Goal: Information Seeking & Learning: Learn about a topic

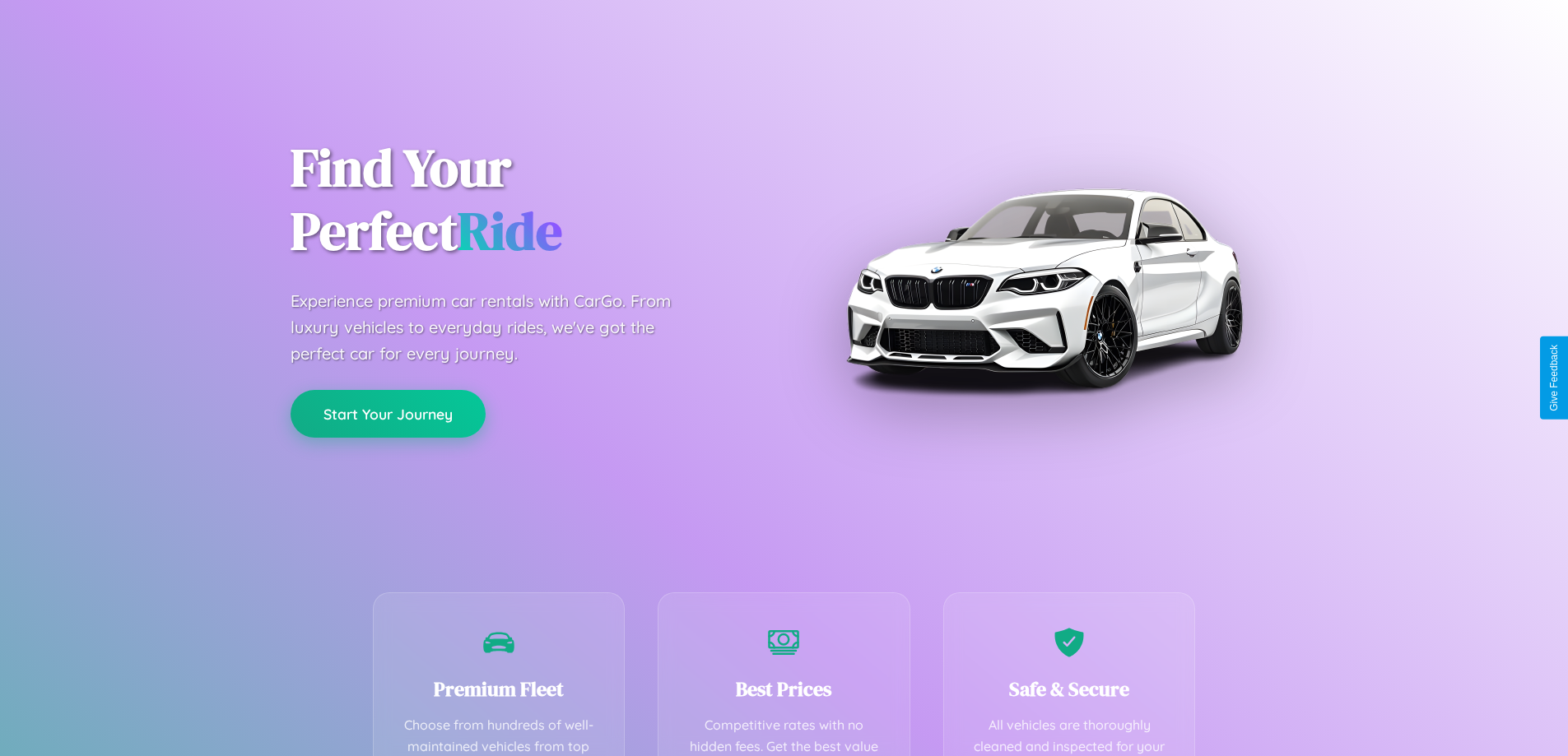
click at [388, 414] on button "Start Your Journey" at bounding box center [388, 414] width 195 height 48
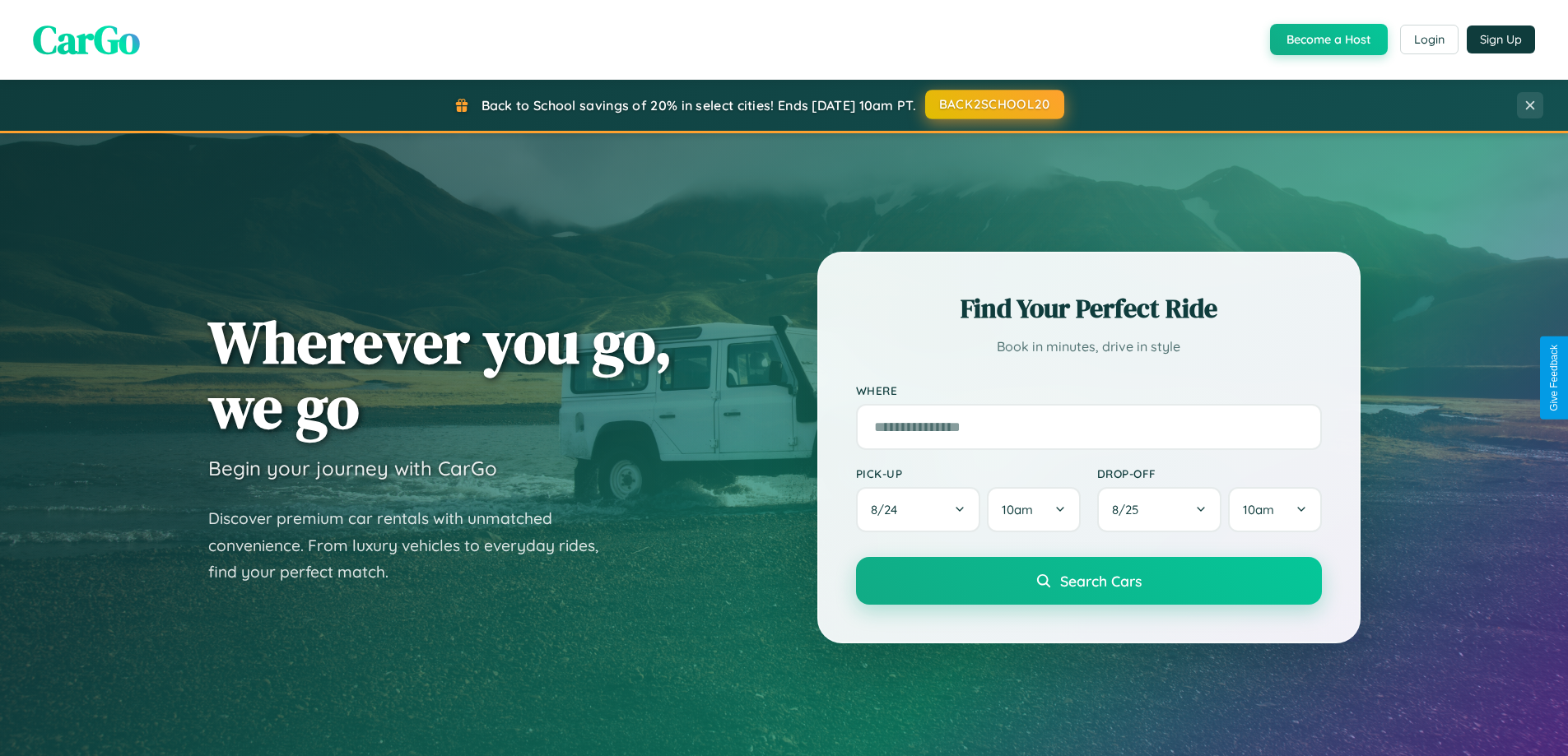
click at [993, 104] on button "BACK2SCHOOL20" at bounding box center [994, 105] width 139 height 30
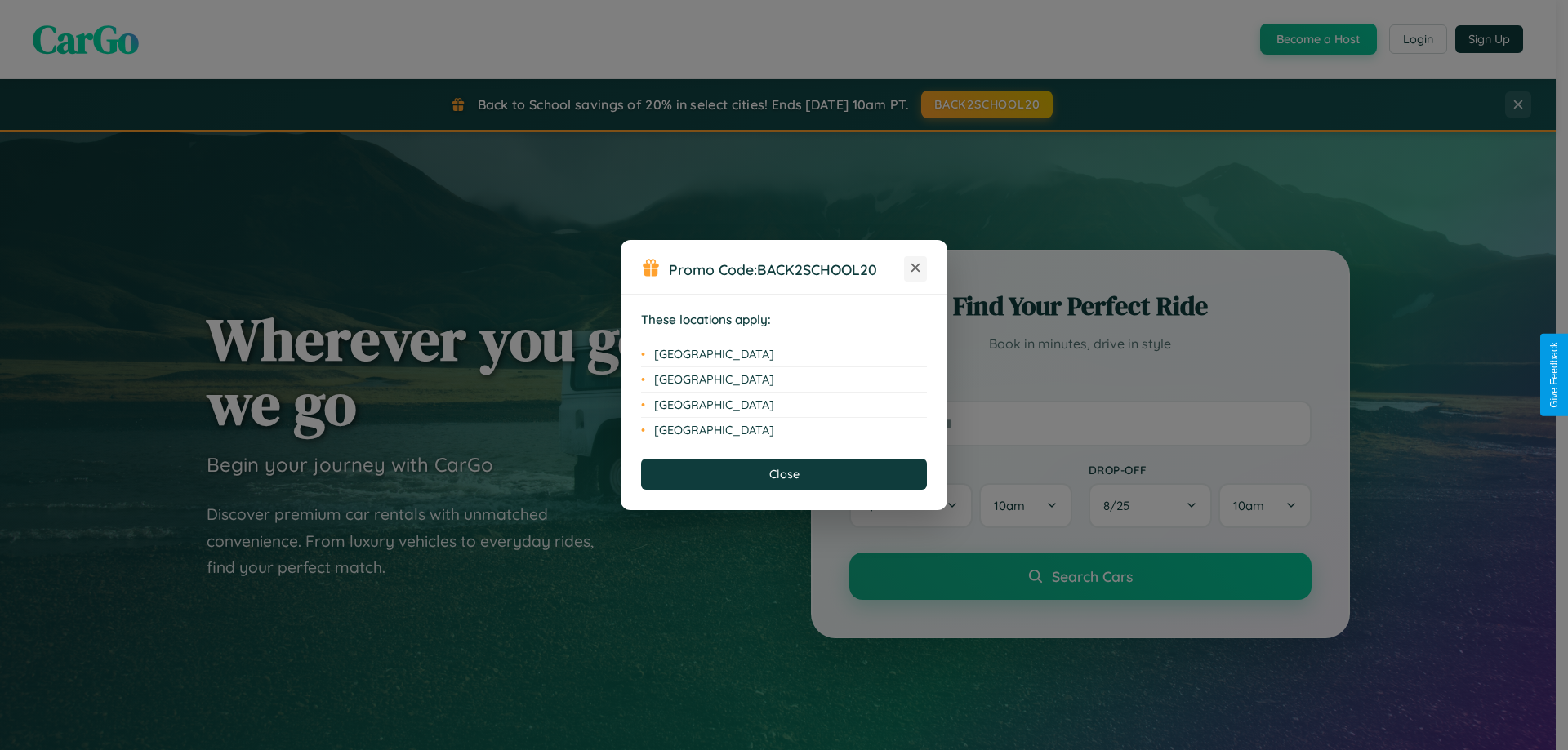
click at [915, 268] on icon at bounding box center [915, 267] width 9 height 9
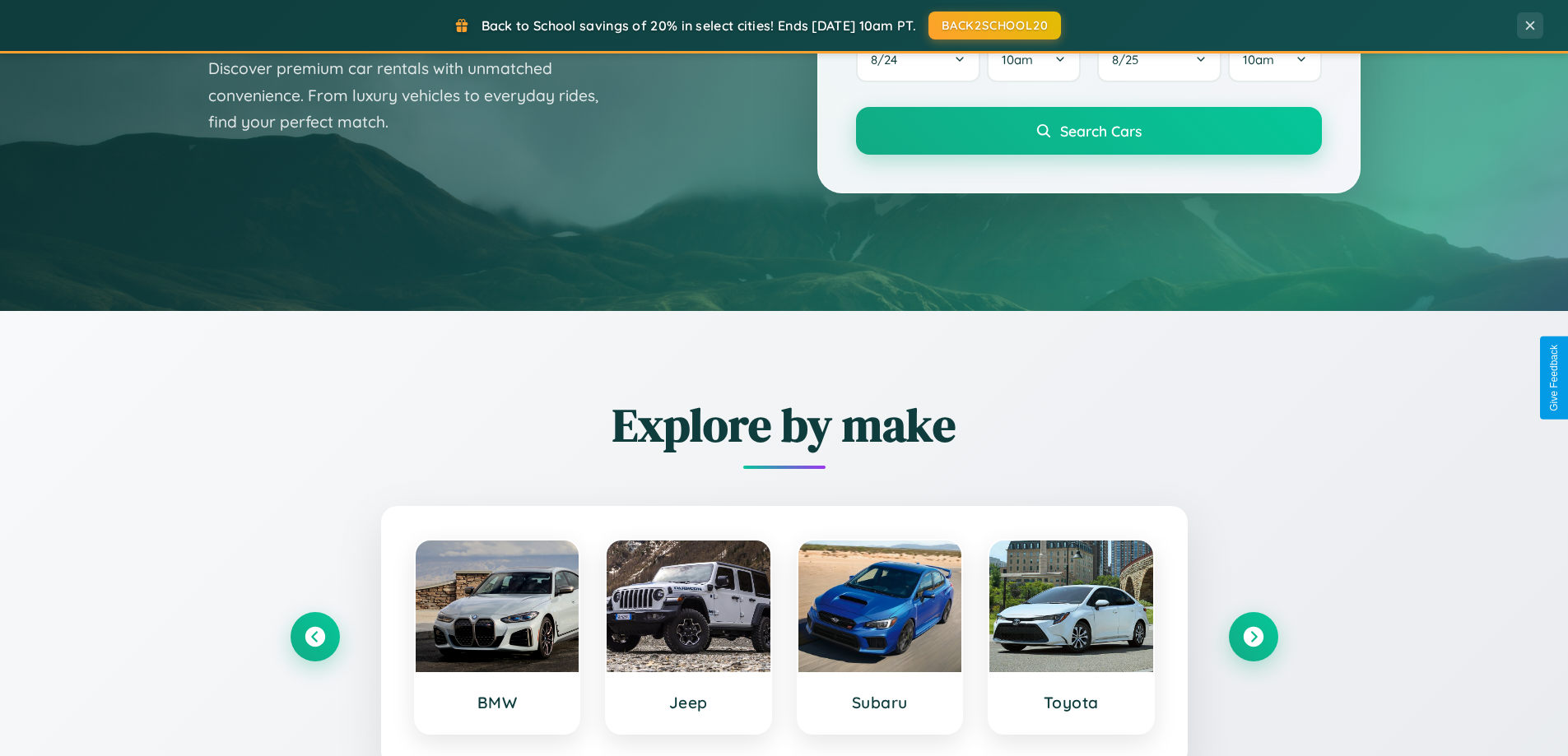
scroll to position [3167, 0]
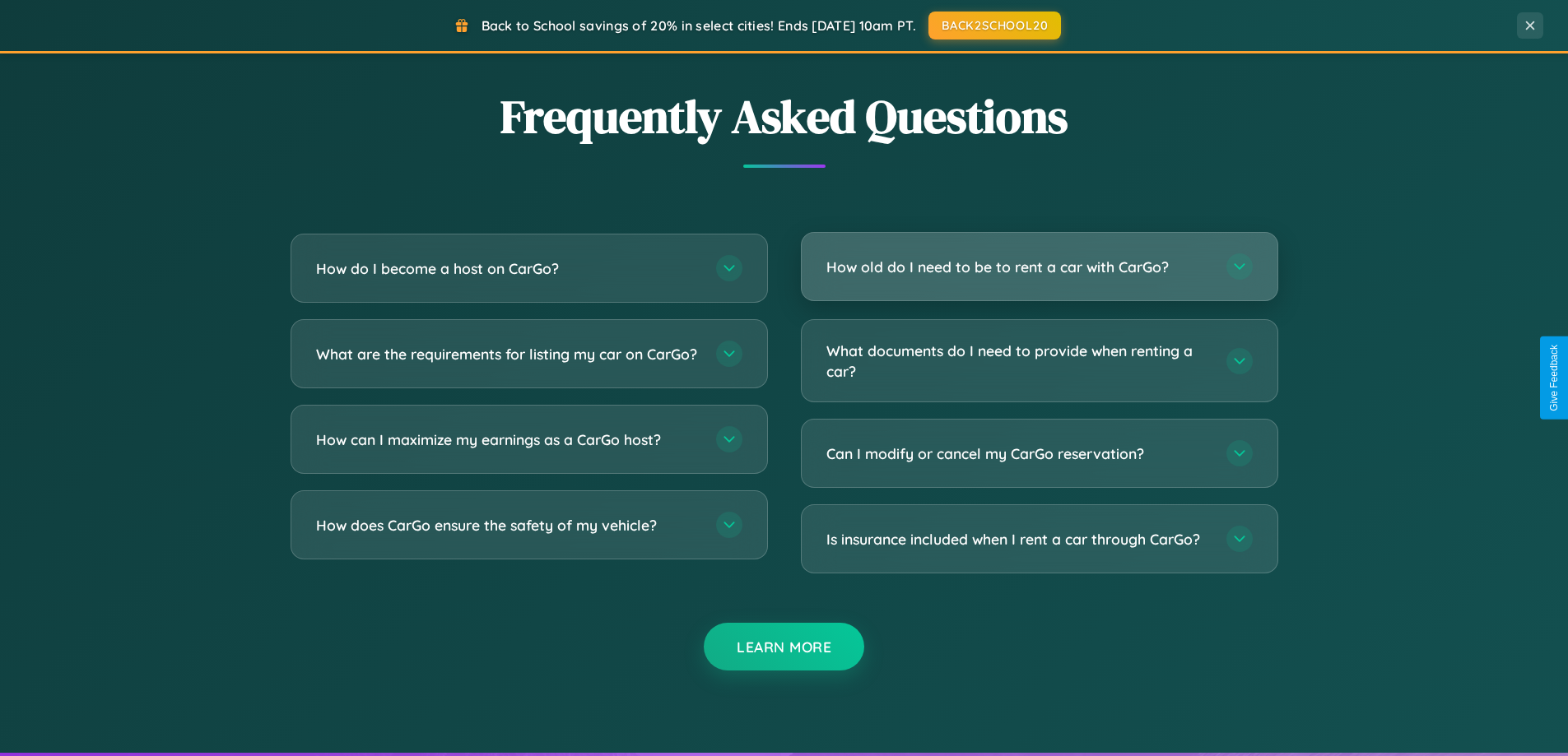
click at [1039, 267] on h3 "How old do I need to be to rent a car with CarGo?" at bounding box center [1018, 267] width 384 height 21
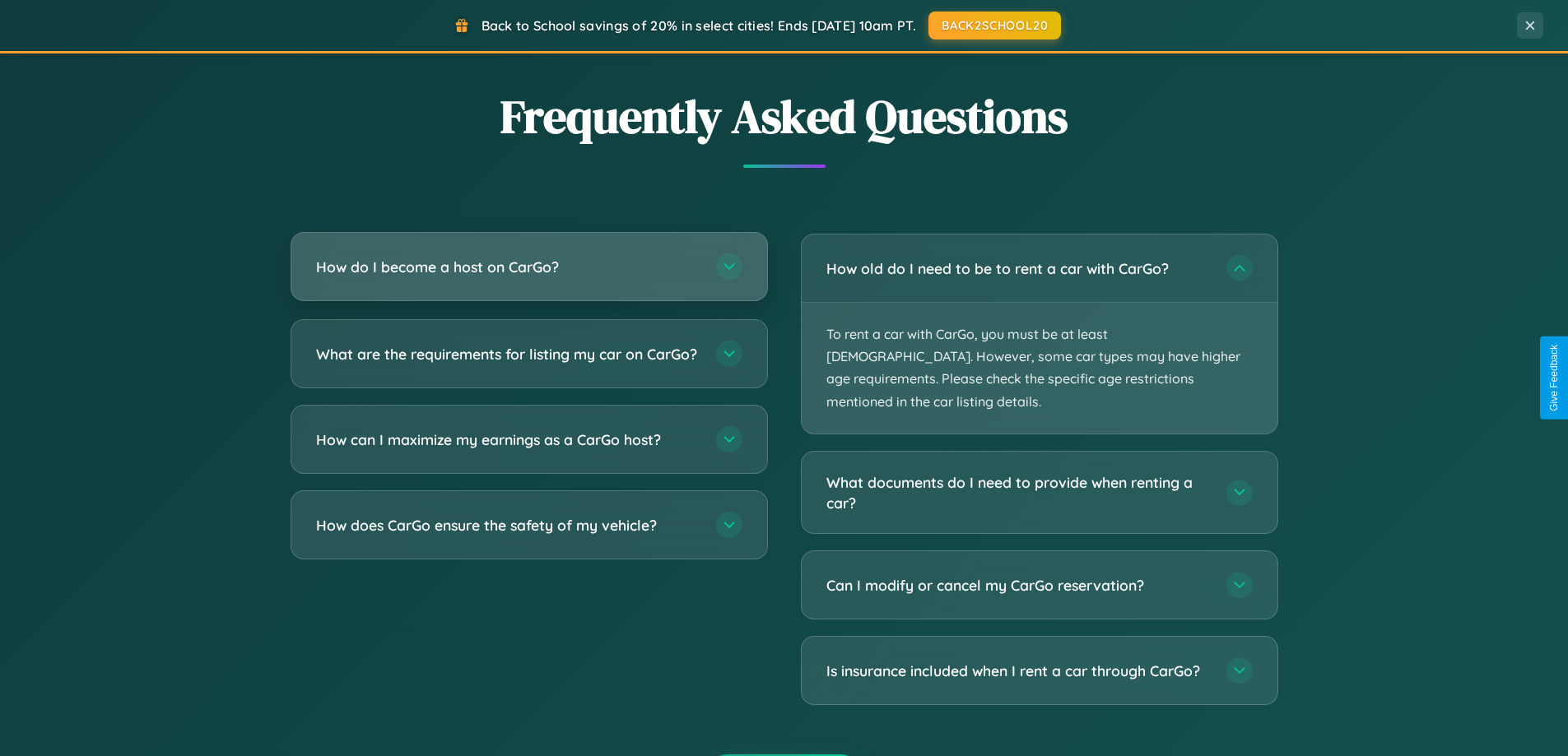
click at [528, 269] on h3 "How do I become a host on CarGo?" at bounding box center [507, 267] width 384 height 21
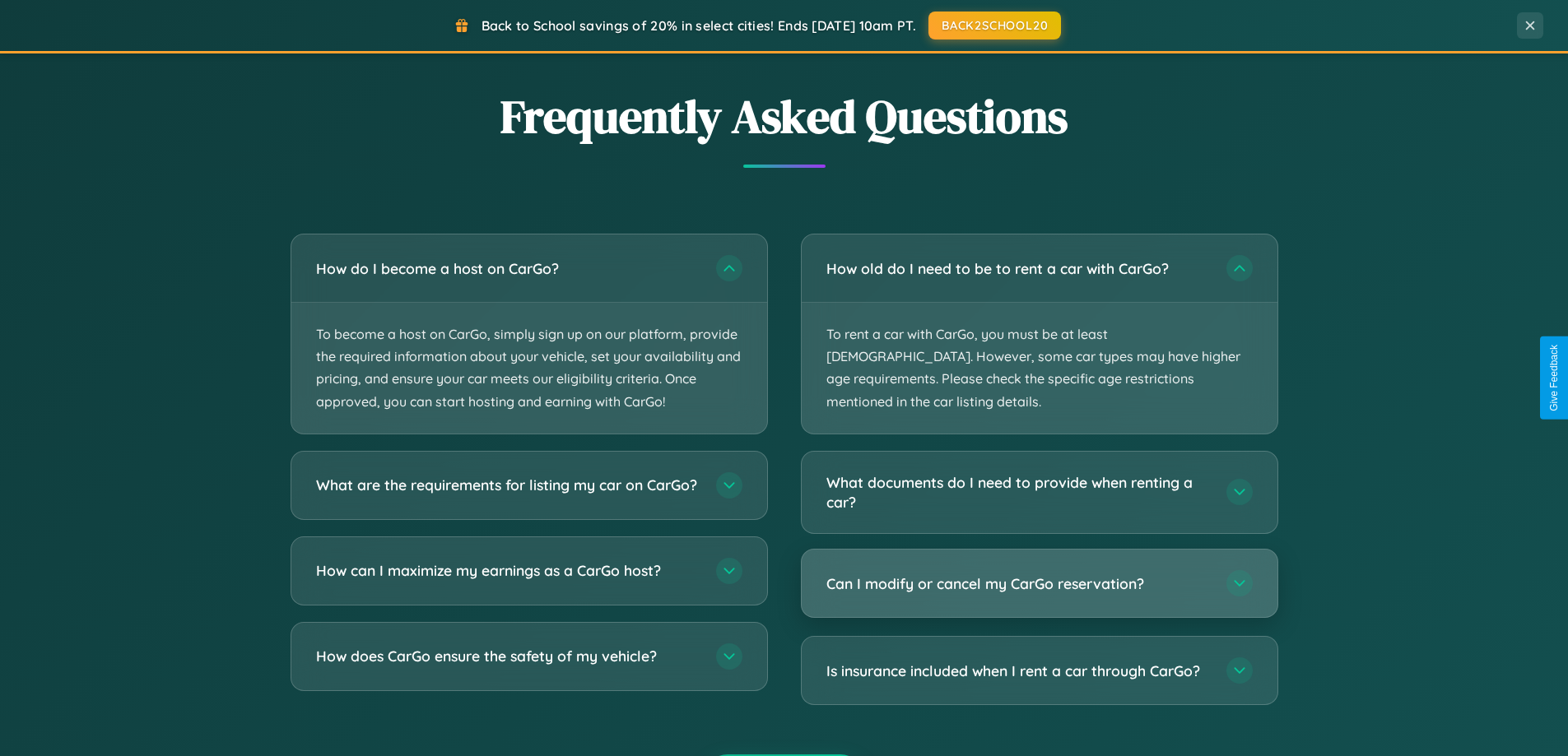
click at [1039, 574] on h3 "Can I modify or cancel my CarGo reservation?" at bounding box center [1018, 584] width 384 height 21
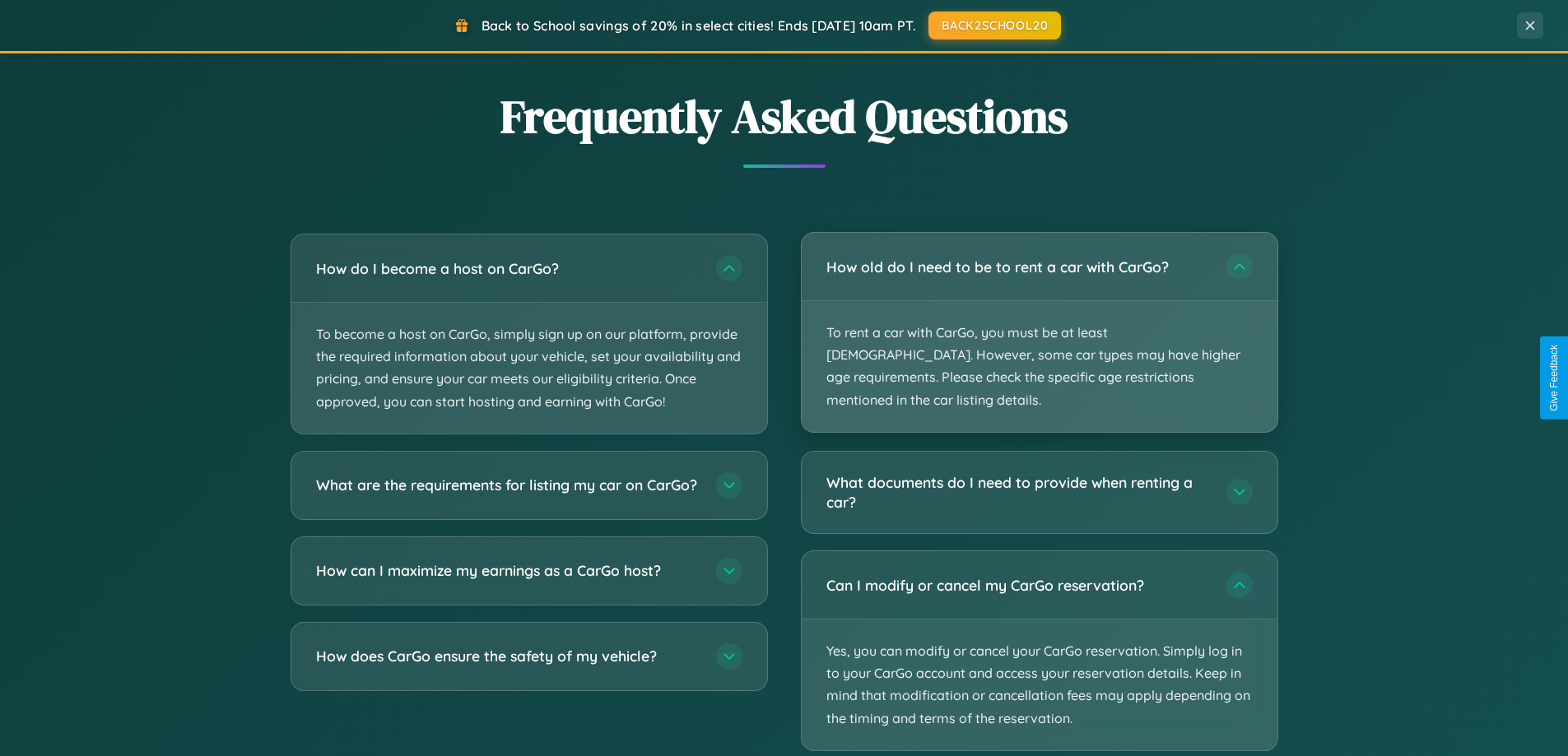
click at [1039, 323] on p "To rent a car with CarGo, you must be at least [DEMOGRAPHIC_DATA]. However, som…" at bounding box center [1040, 367] width 476 height 131
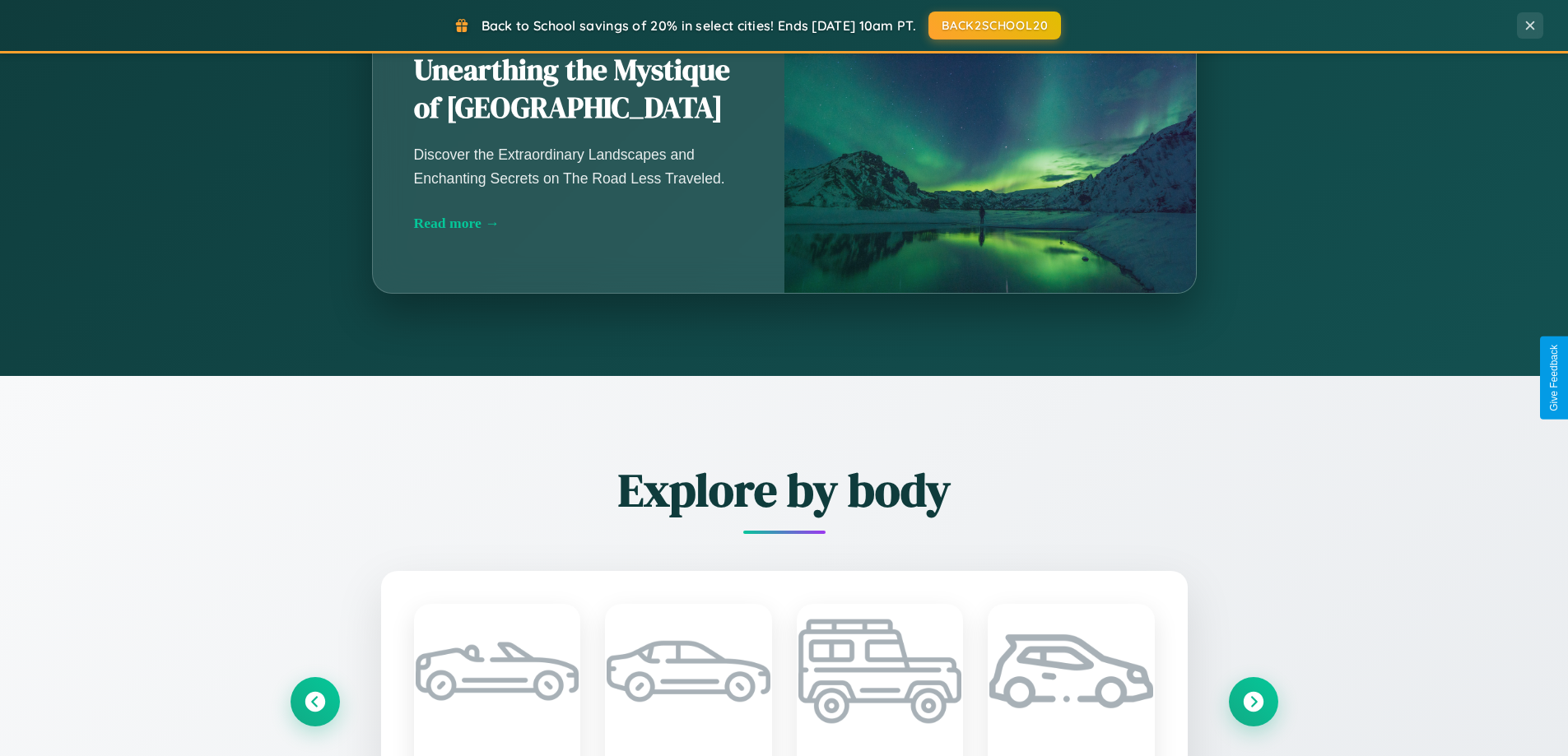
scroll to position [1133, 0]
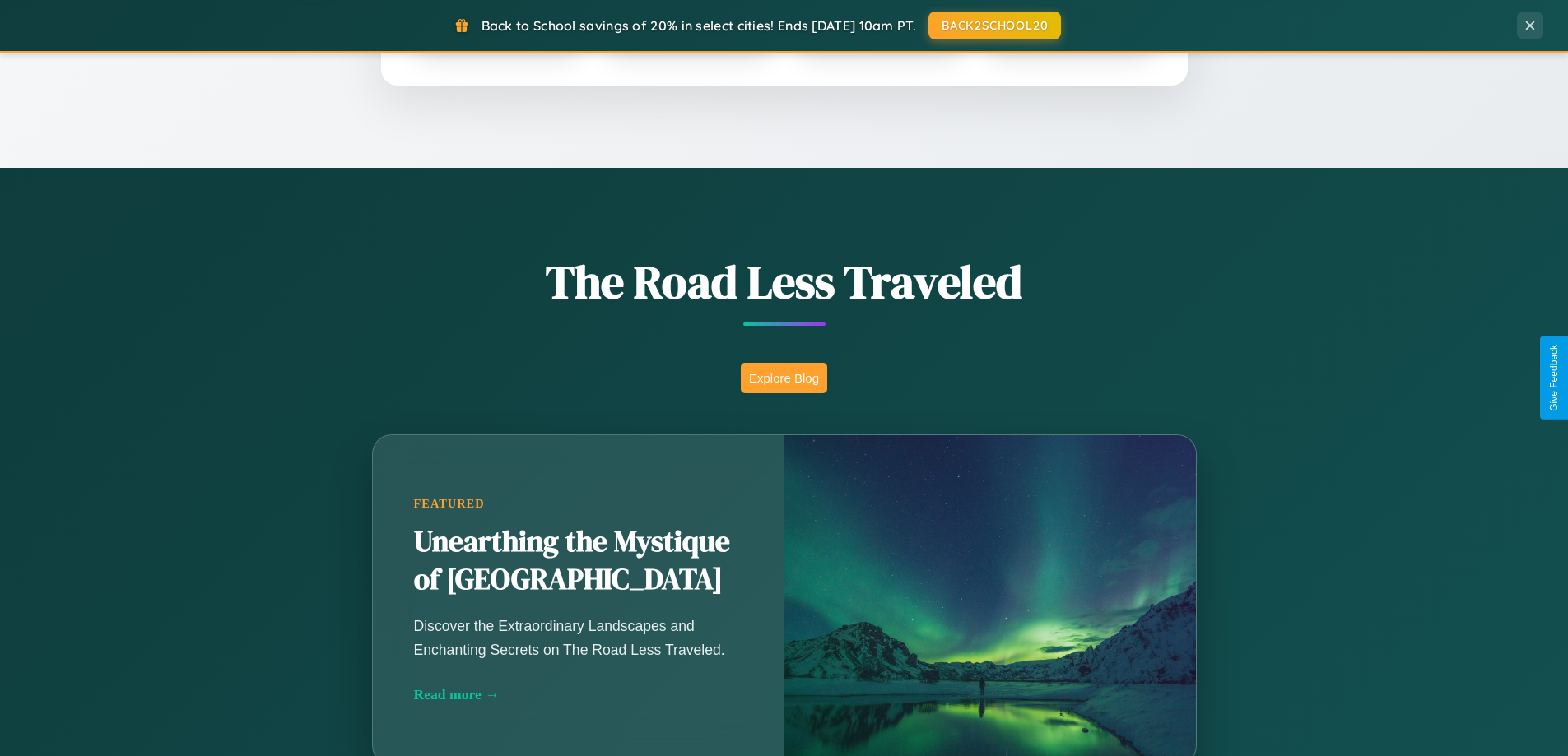
click at [784, 378] on button "Explore Blog" at bounding box center [783, 378] width 86 height 31
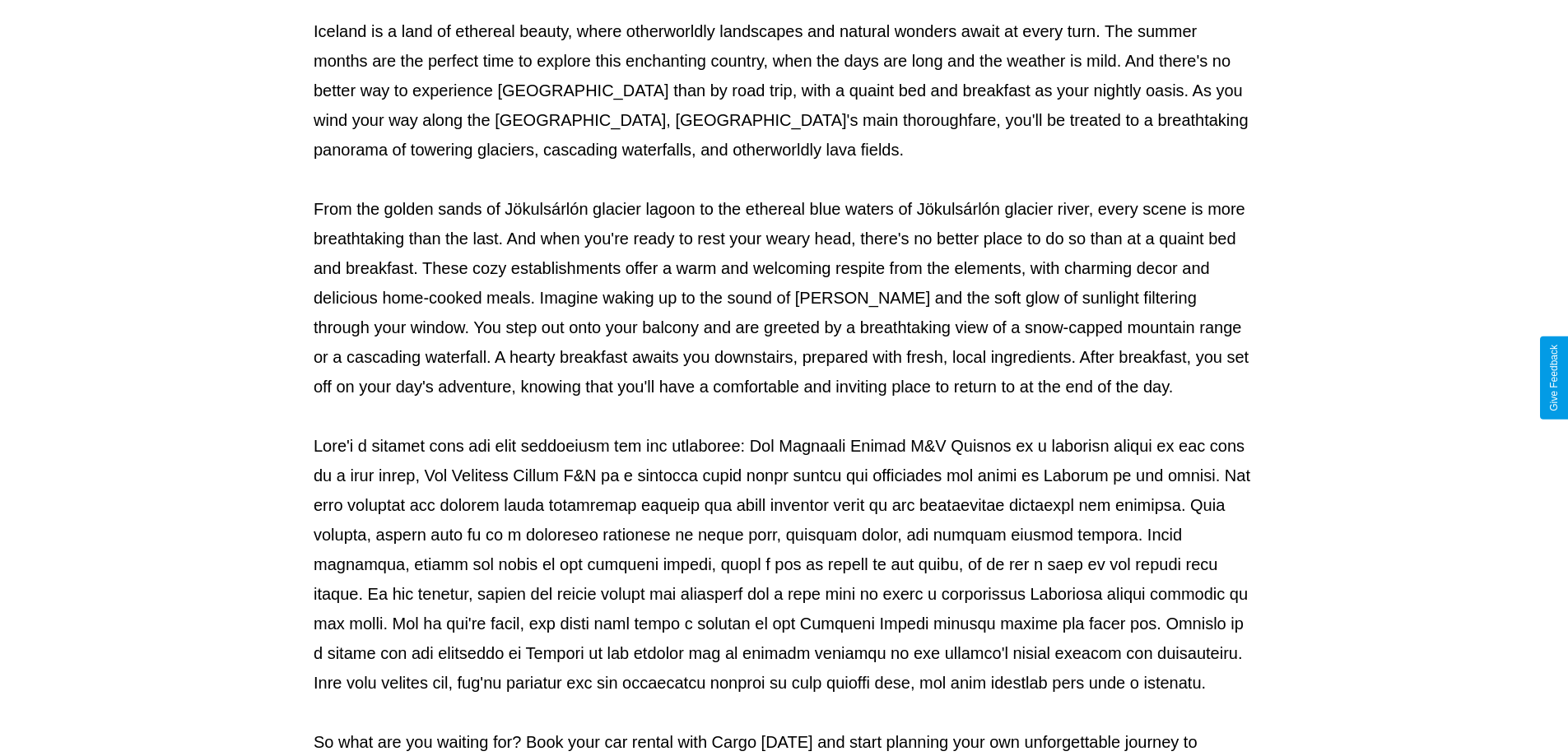
scroll to position [532, 0]
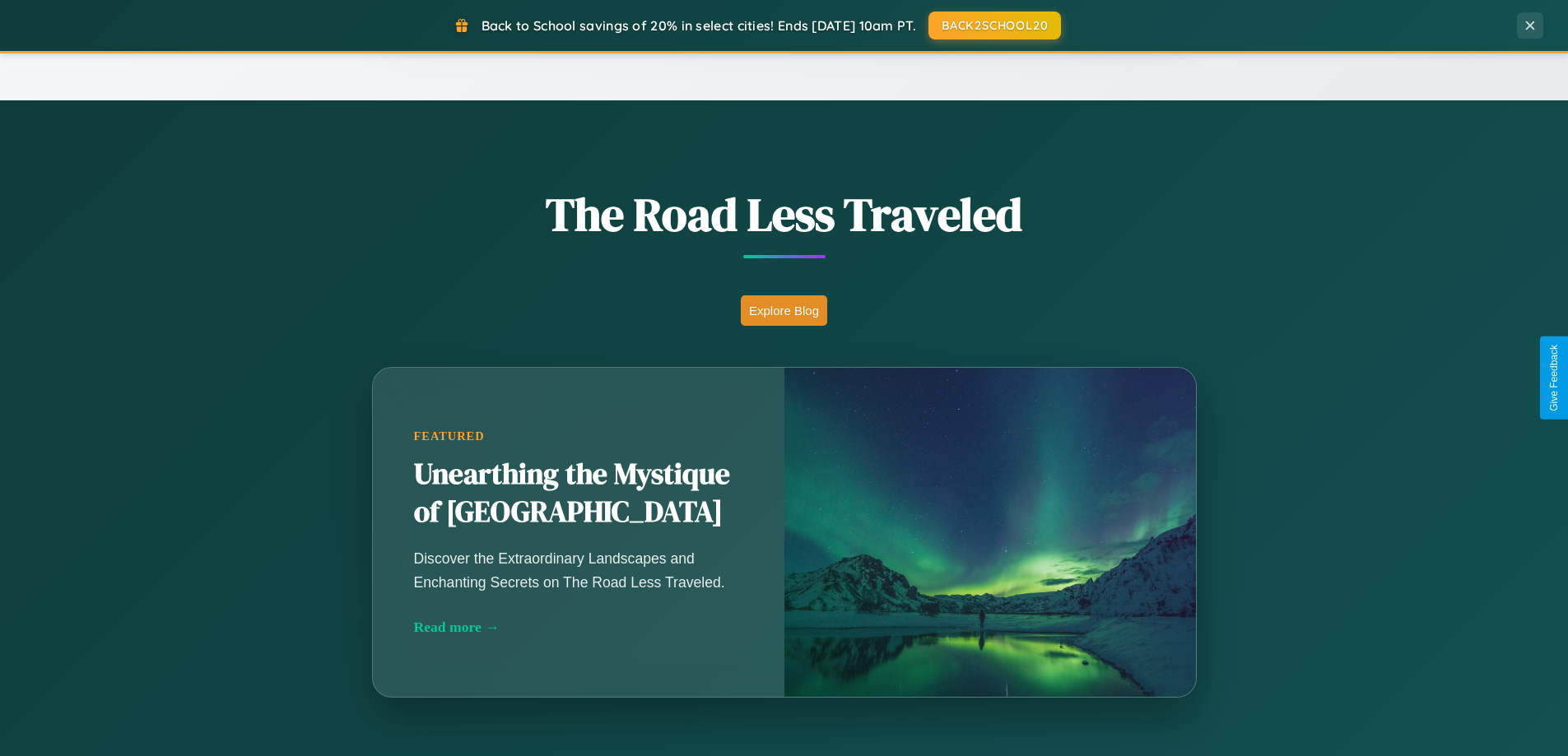
scroll to position [1133, 0]
